Goal: Transaction & Acquisition: Purchase product/service

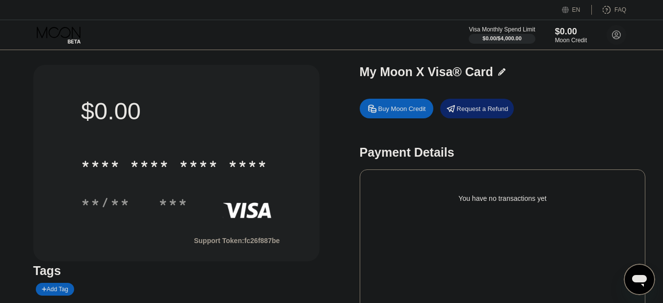
click at [395, 113] on div "Buy Moon Credit" at bounding box center [402, 109] width 48 height 8
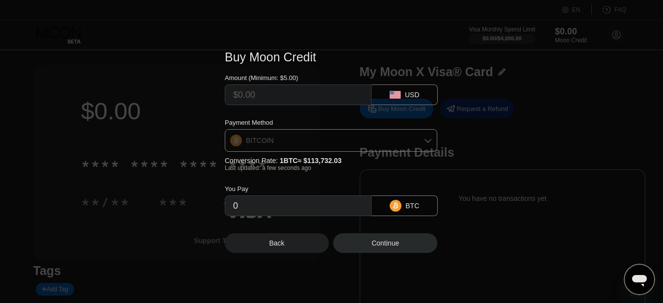
click at [297, 142] on div "BITCOIN" at bounding box center [331, 141] width 212 height 20
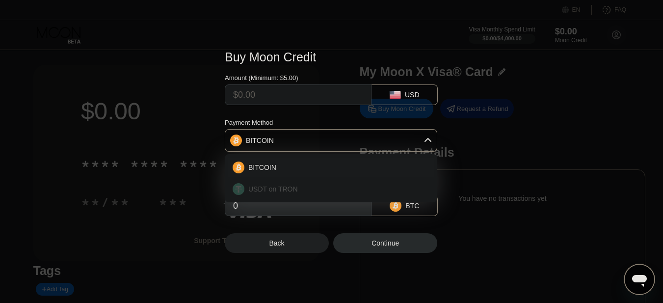
click at [294, 187] on span "USDT on TRON" at bounding box center [273, 189] width 50 height 8
type input "0.00"
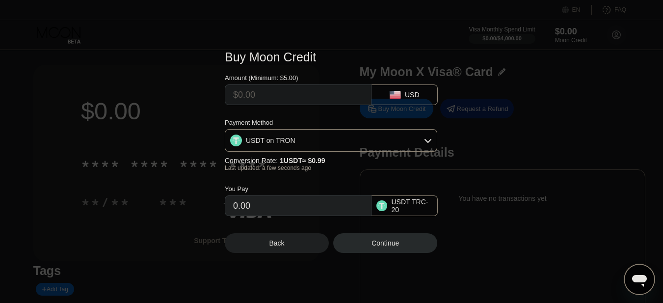
click at [284, 98] on input "text" at bounding box center [298, 95] width 130 height 20
type input "$5"
type input "5.05"
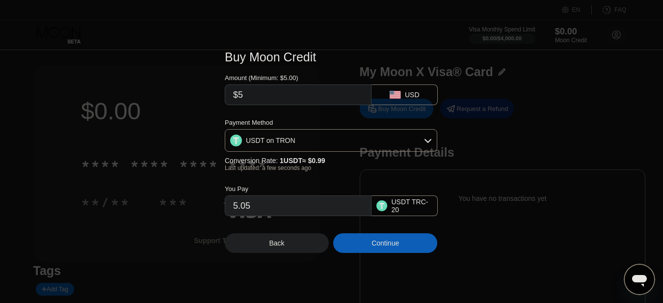
type input "$5"
click at [382, 245] on div "Continue" at bounding box center [385, 243] width 27 height 8
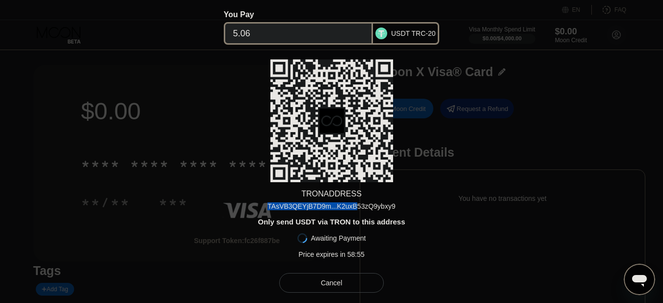
drag, startPoint x: 272, startPoint y: 205, endPoint x: 355, endPoint y: 210, distance: 83.1
click at [355, 210] on div "TAsVB3QEYjB7D9m...K2uxB53zQ9ybxy9" at bounding box center [332, 206] width 128 height 8
click at [355, 207] on div "TAsVB3QEYjB7D9m...K2uxB53zQ9ybxy9" at bounding box center [332, 206] width 128 height 8
click at [344, 288] on div "Cancel" at bounding box center [331, 283] width 105 height 20
